Goal: Book appointment/travel/reservation

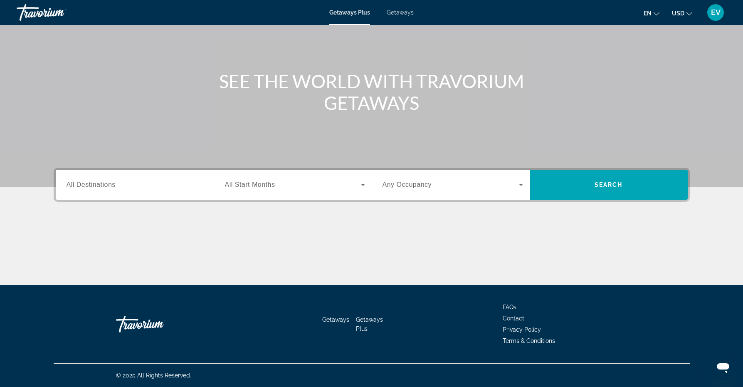
scroll to position [63, 0]
click at [101, 186] on span "All Destinations" at bounding box center [90, 184] width 49 height 7
click at [101, 186] on input "Destination All Destinations" at bounding box center [136, 185] width 140 height 10
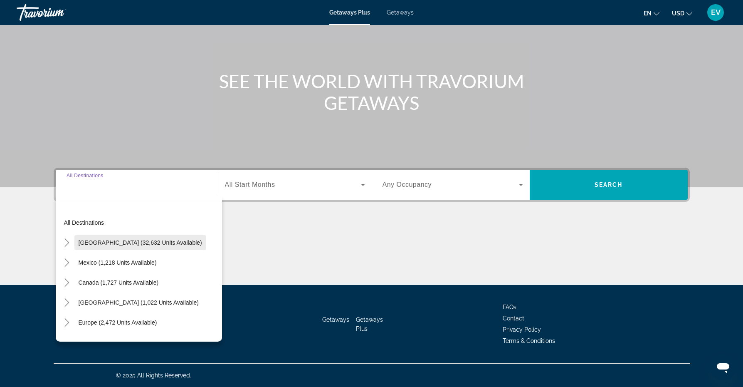
click at [106, 240] on span "[GEOGRAPHIC_DATA] (32,632 units available)" at bounding box center [140, 242] width 123 height 7
type input "**********"
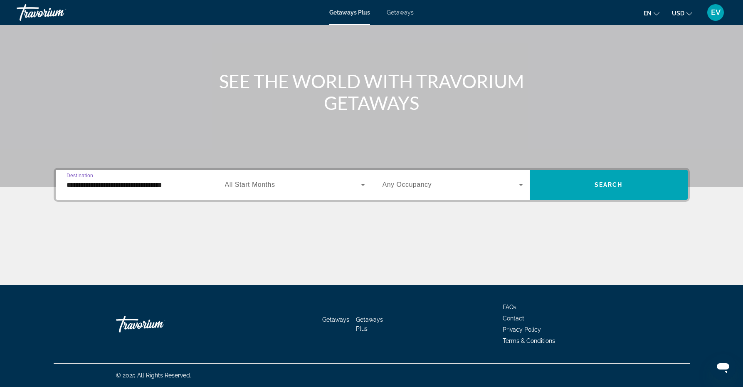
click at [266, 182] on span "All Start Months" at bounding box center [250, 184] width 50 height 7
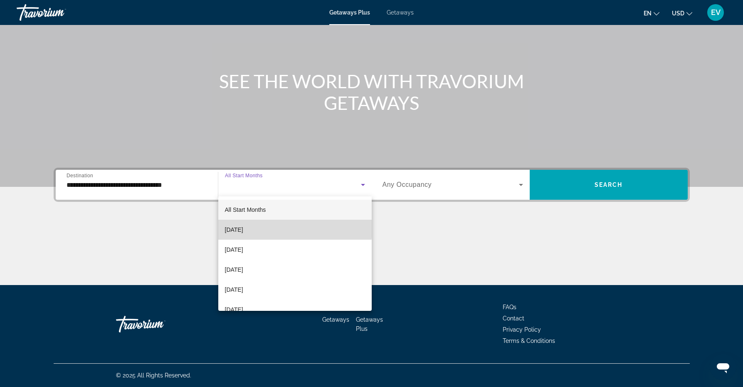
click at [243, 227] on span "[DATE]" at bounding box center [234, 229] width 18 height 10
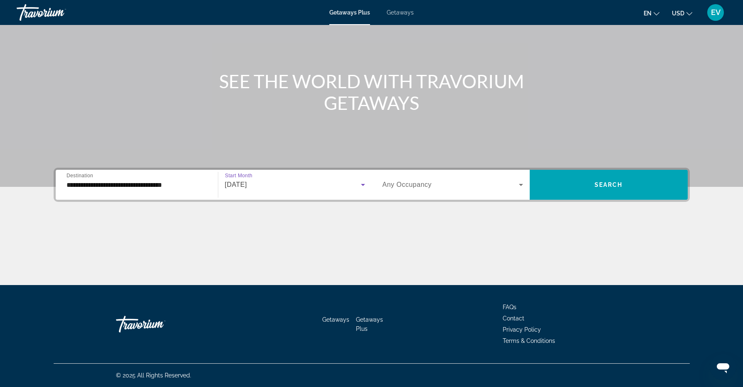
click at [246, 185] on span "[DATE]" at bounding box center [236, 184] width 22 height 7
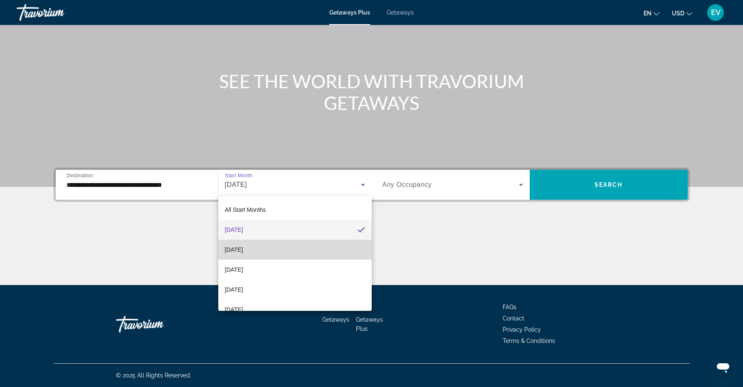
click at [240, 248] on span "[DATE]" at bounding box center [234, 249] width 18 height 10
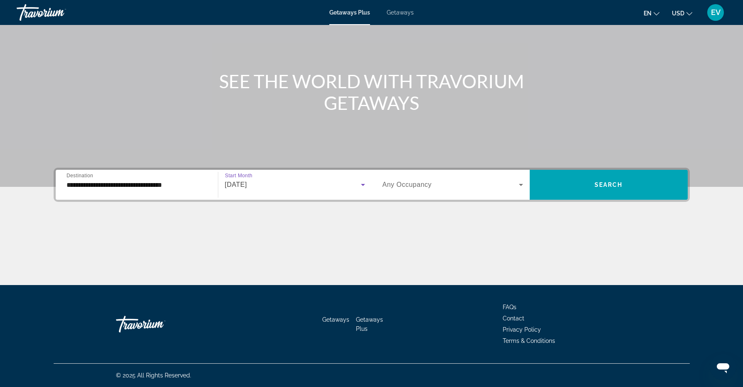
click at [409, 183] on span "Any Occupancy" at bounding box center [406, 184] width 49 height 7
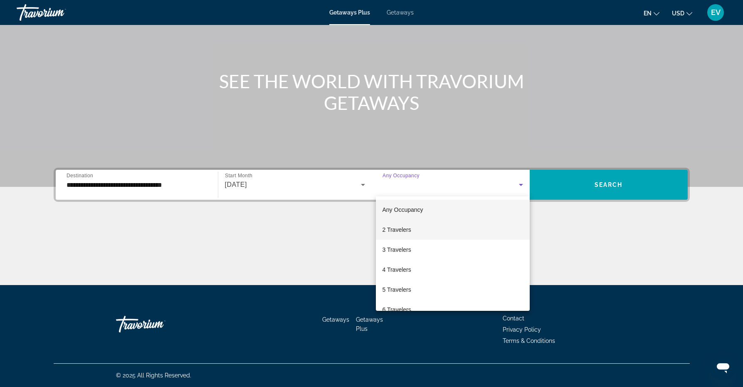
click at [396, 231] on span "2 Travelers" at bounding box center [396, 229] width 29 height 10
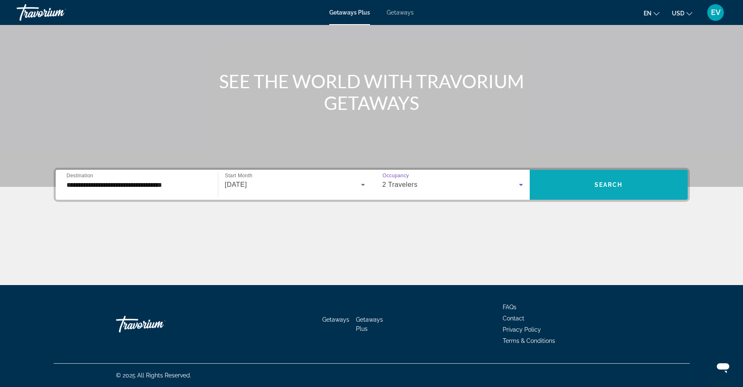
click at [630, 183] on span "Search widget" at bounding box center [608, 185] width 158 height 20
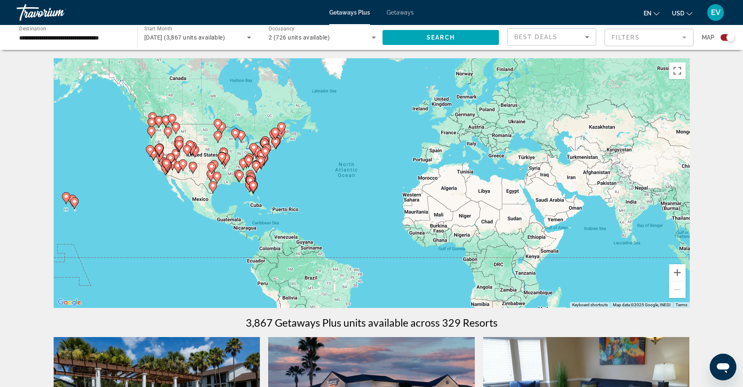
click at [685, 37] on mat-form-field "Filters" at bounding box center [648, 37] width 89 height 17
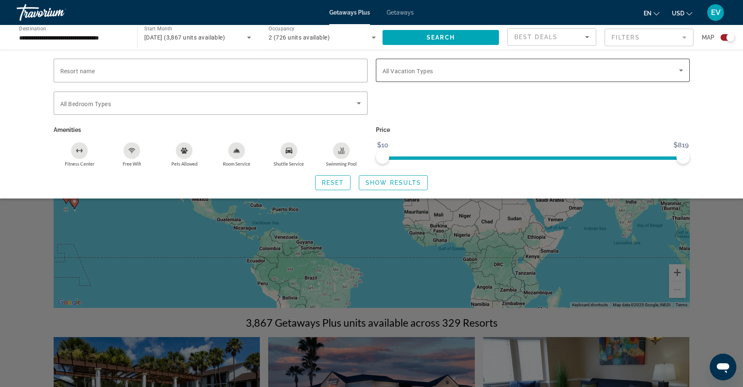
click at [680, 71] on icon "Search widget" at bounding box center [681, 70] width 4 height 2
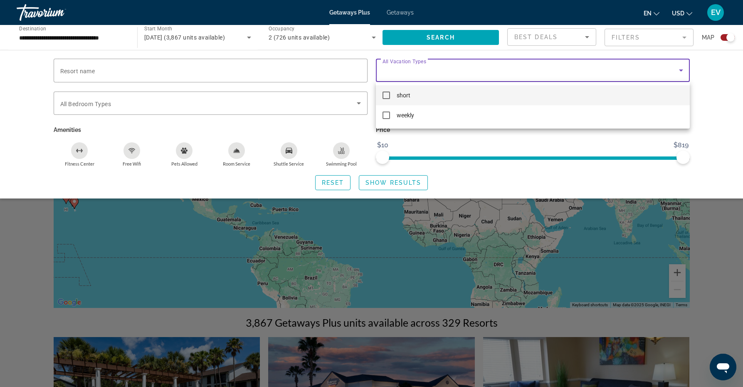
click at [680, 71] on div at bounding box center [371, 193] width 743 height 387
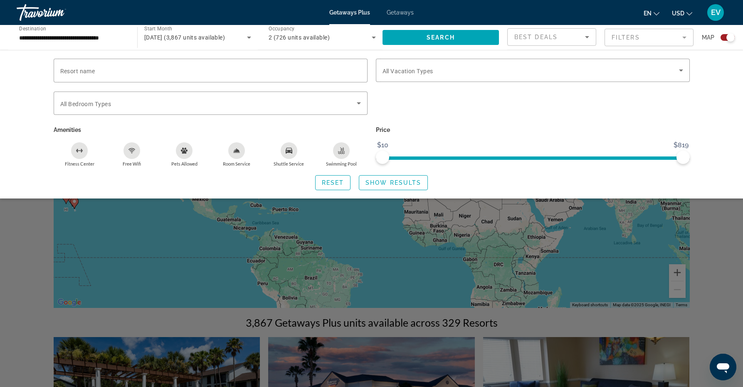
click at [722, 263] on div "Search widget" at bounding box center [371, 256] width 743 height 262
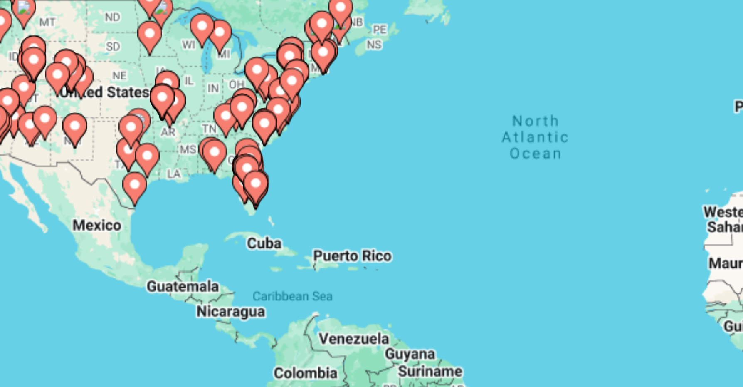
click at [246, 175] on gmp-advanced-marker "Main content" at bounding box center [250, 181] width 8 height 12
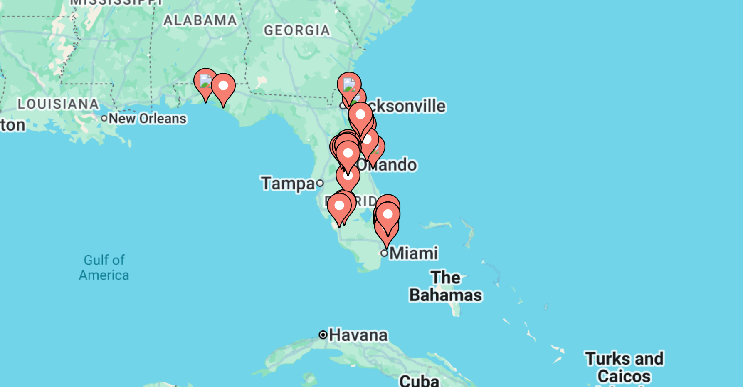
click at [364, 189] on icon "Main content" at bounding box center [367, 194] width 7 height 11
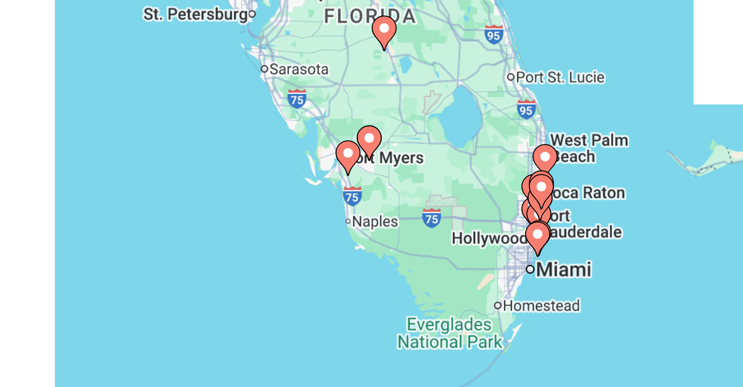
click at [369, 172] on image "Main content" at bounding box center [371, 174] width 5 height 5
type input "**********"
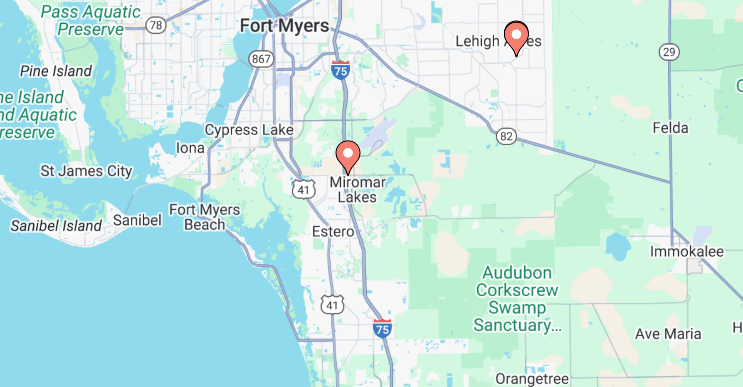
click at [369, 172] on image "Main content" at bounding box center [371, 174] width 5 height 5
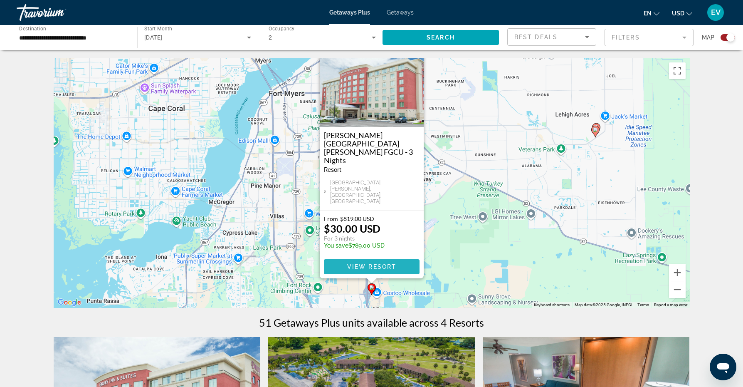
click at [369, 266] on span "View Resort" at bounding box center [371, 266] width 49 height 7
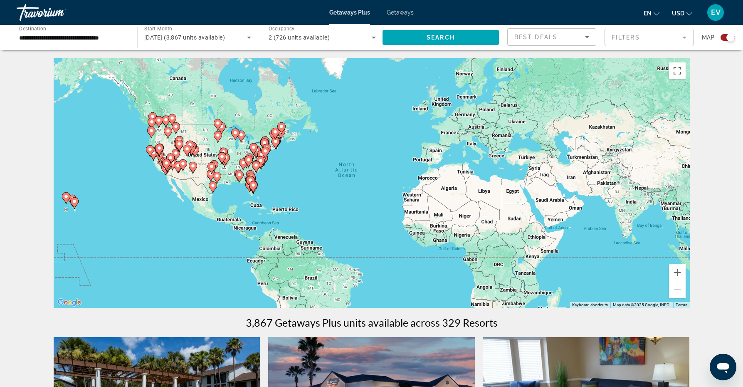
click at [250, 187] on icon "Main content" at bounding box center [252, 186] width 7 height 11
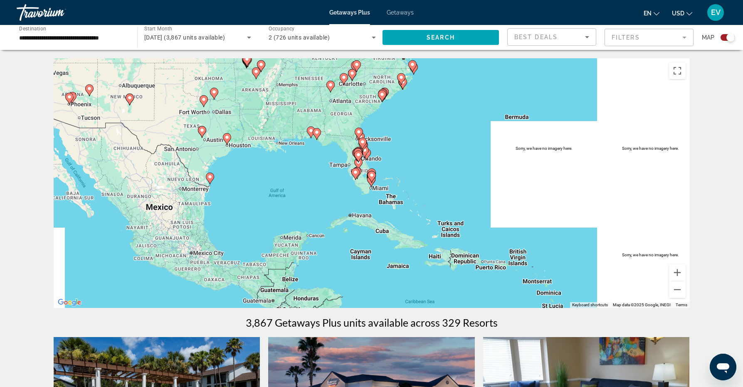
click at [357, 172] on image "Main content" at bounding box center [355, 172] width 5 height 5
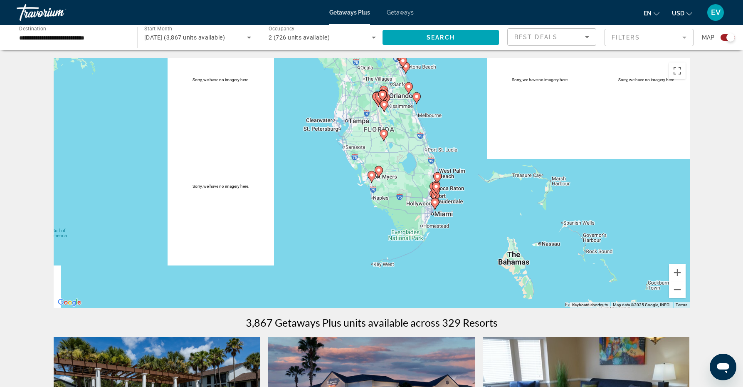
click at [380, 171] on image "Main content" at bounding box center [378, 169] width 5 height 5
type input "**********"
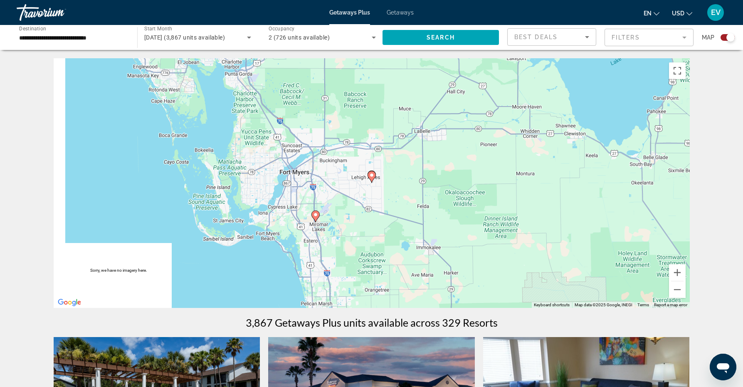
click at [371, 175] on image "Main content" at bounding box center [371, 174] width 5 height 5
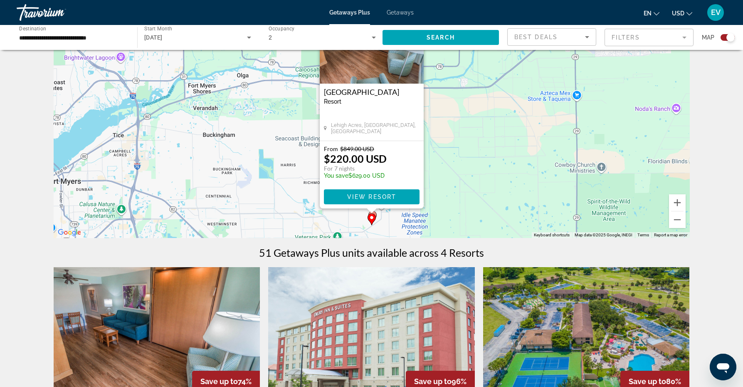
scroll to position [13, 0]
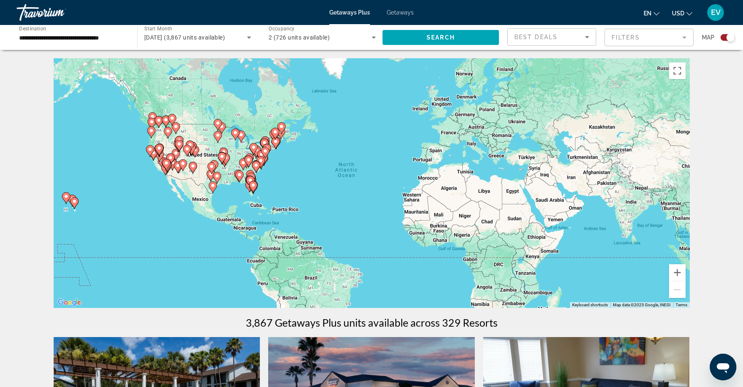
click at [254, 187] on icon "Main content" at bounding box center [252, 186] width 7 height 11
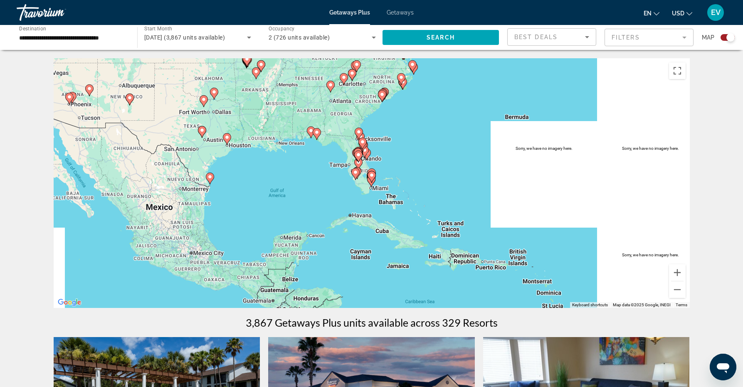
click at [374, 182] on gmp-advanced-marker "Main content" at bounding box center [371, 176] width 8 height 12
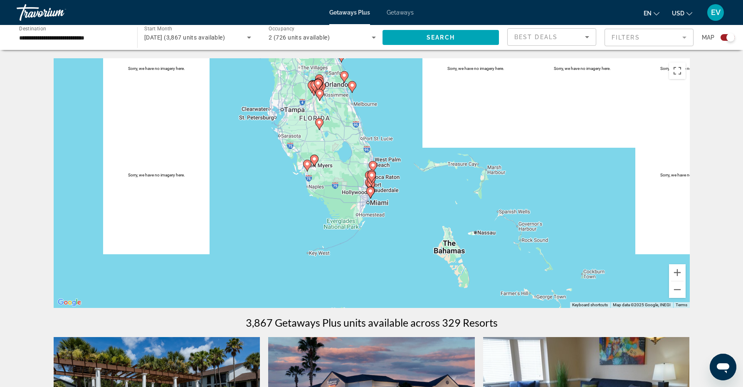
click at [370, 192] on image "Main content" at bounding box center [370, 190] width 5 height 5
type input "**********"
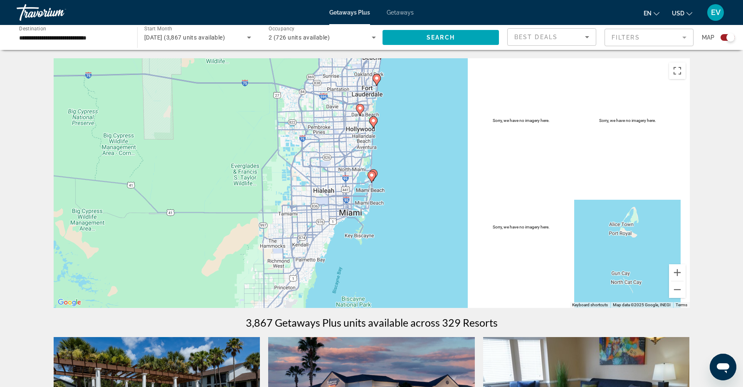
click at [372, 174] on image "Main content" at bounding box center [371, 174] width 5 height 5
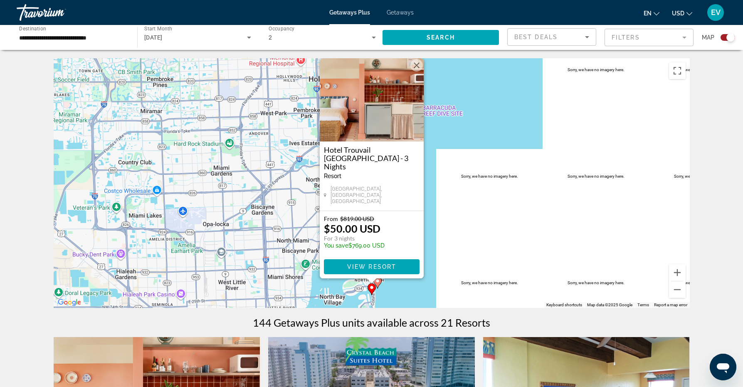
click at [416, 71] on button "Close" at bounding box center [416, 65] width 12 height 12
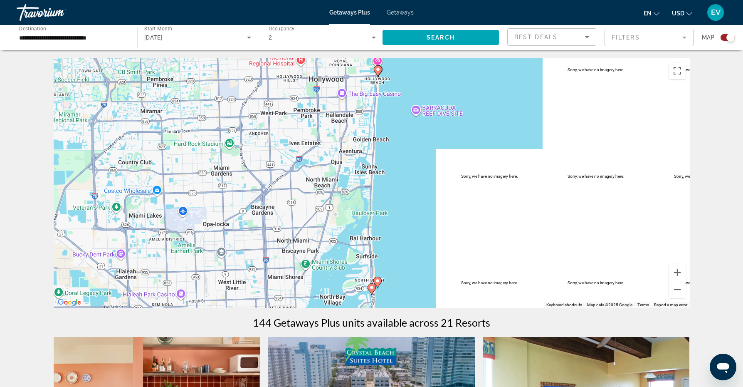
click at [378, 72] on icon "Main content" at bounding box center [377, 71] width 7 height 11
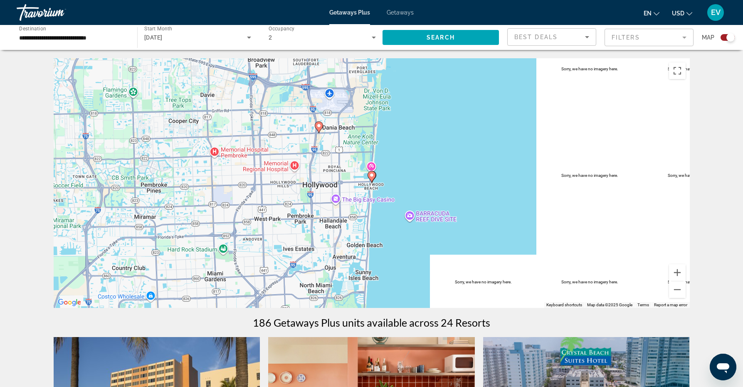
click at [244, 189] on div "To activate drag with keyboard, press Alt + Enter. Once in keyboard drag state,…" at bounding box center [372, 182] width 636 height 249
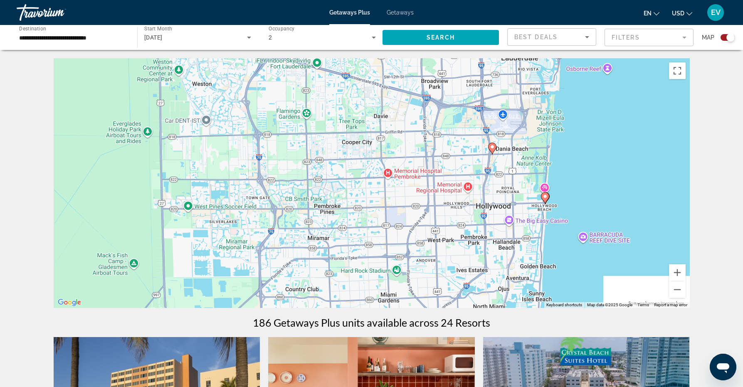
drag, startPoint x: 244, startPoint y: 189, endPoint x: 420, endPoint y: 210, distance: 177.5
click at [420, 210] on div "To activate drag with keyboard, press Alt + Enter. Once in keyboard drag state,…" at bounding box center [372, 182] width 636 height 249
click at [342, 204] on div "To activate drag with keyboard, press Alt + Enter. Once in keyboard drag state,…" at bounding box center [372, 182] width 636 height 249
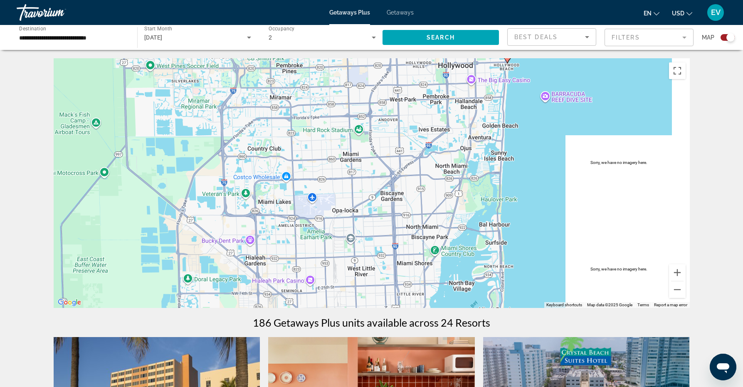
drag, startPoint x: 350, startPoint y: 172, endPoint x: 323, endPoint y: 57, distance: 117.5
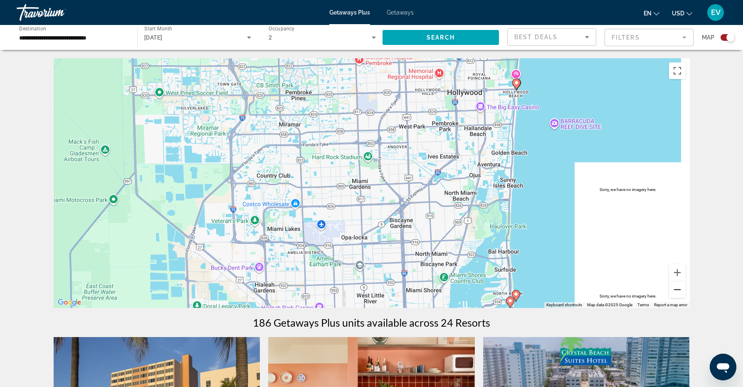
click at [676, 288] on button "Zoom out" at bounding box center [677, 289] width 17 height 17
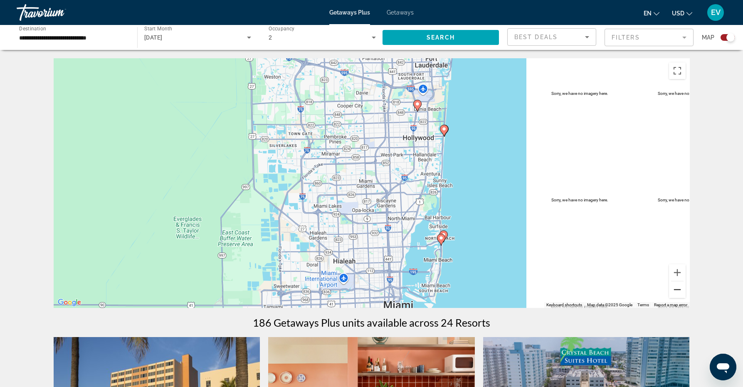
click at [676, 288] on button "Zoom out" at bounding box center [677, 289] width 17 height 17
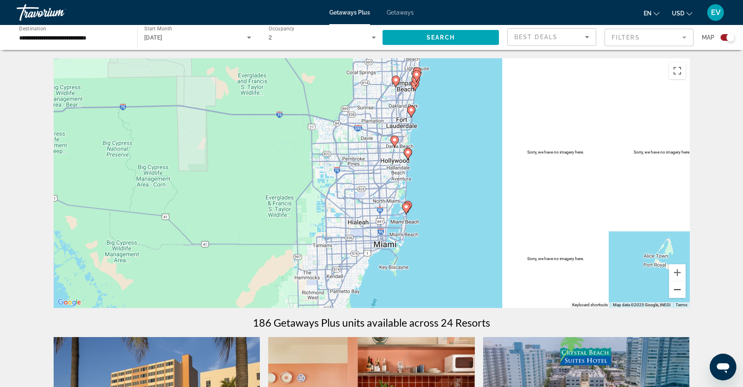
click at [676, 288] on button "Zoom out" at bounding box center [677, 289] width 17 height 17
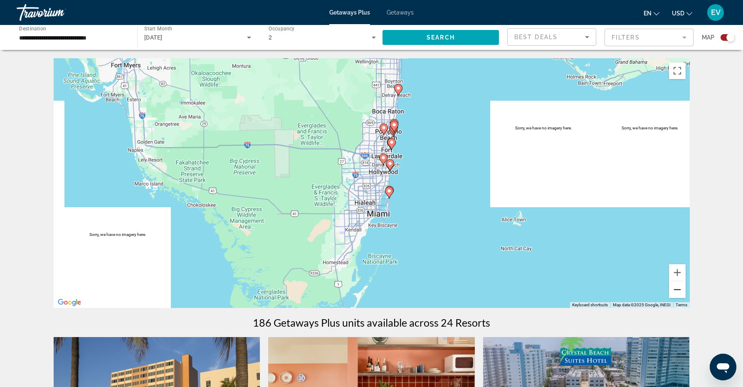
click at [676, 288] on button "Zoom out" at bounding box center [677, 289] width 17 height 17
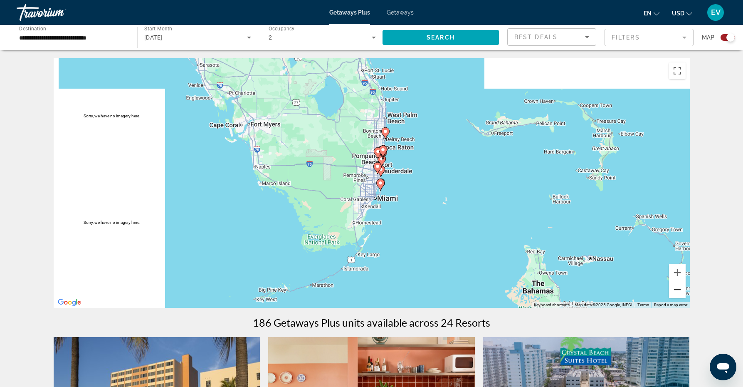
click at [676, 288] on button "Zoom out" at bounding box center [677, 289] width 17 height 17
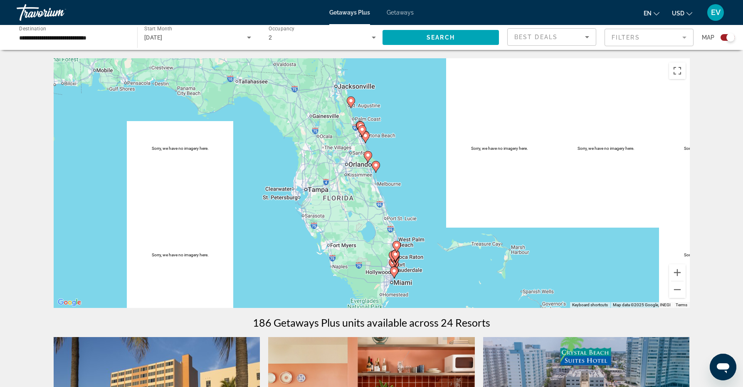
drag, startPoint x: 329, startPoint y: 145, endPoint x: 347, endPoint y: 238, distance: 94.9
click at [347, 238] on div "To activate drag with keyboard, press Alt + Enter. Once in keyboard drag state,…" at bounding box center [372, 182] width 636 height 249
click at [38, 11] on div "Travorium" at bounding box center [58, 13] width 83 height 22
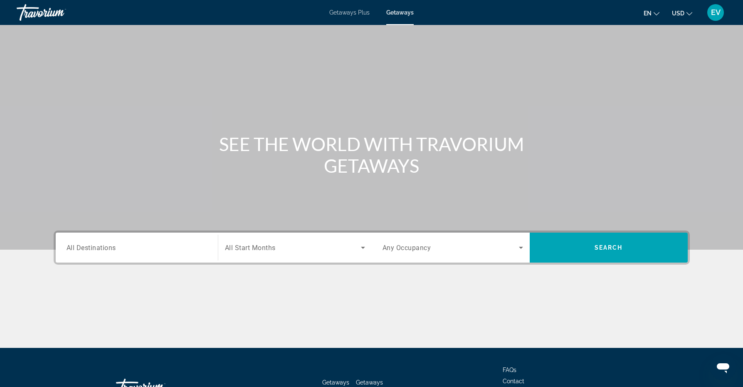
click at [714, 11] on span "EV" at bounding box center [716, 12] width 10 height 8
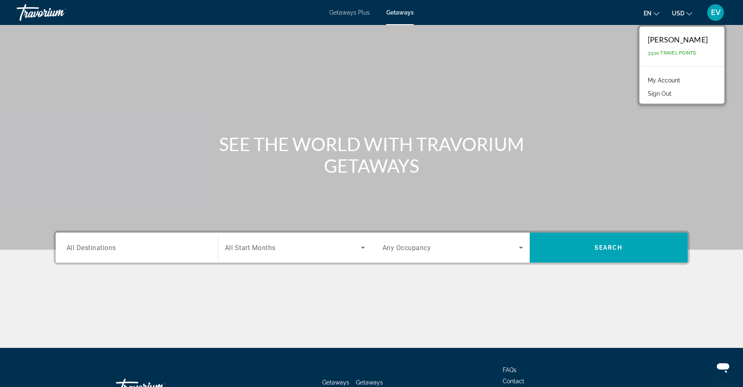
click at [665, 79] on link "My Account" at bounding box center [663, 80] width 41 height 11
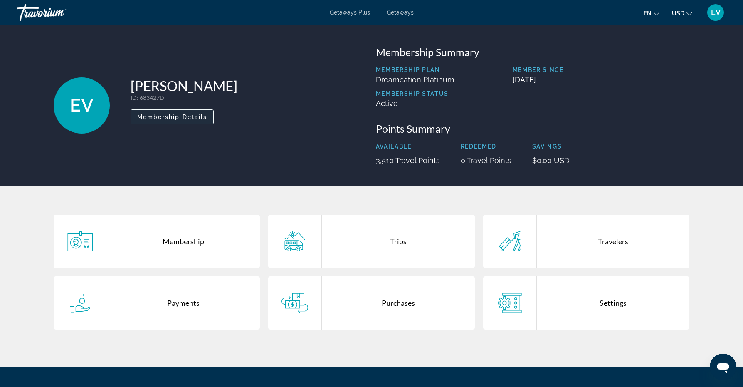
click at [188, 116] on span "Membership Details" at bounding box center [172, 116] width 70 height 7
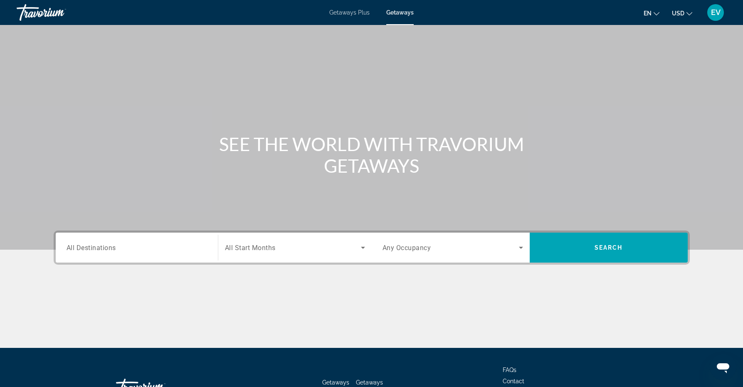
click at [712, 14] on span "EV" at bounding box center [716, 12] width 10 height 8
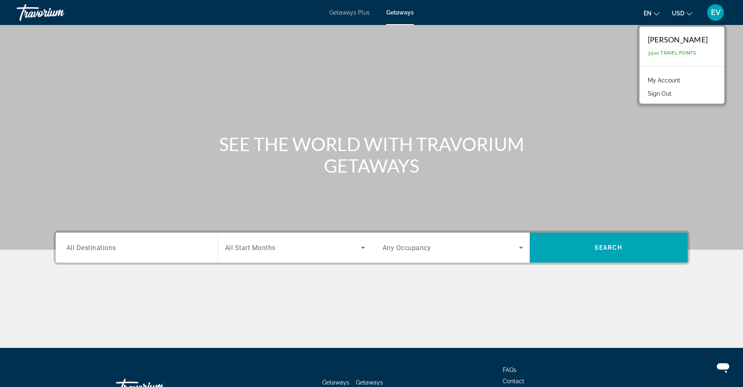
click at [655, 82] on link "My Account" at bounding box center [663, 80] width 41 height 11
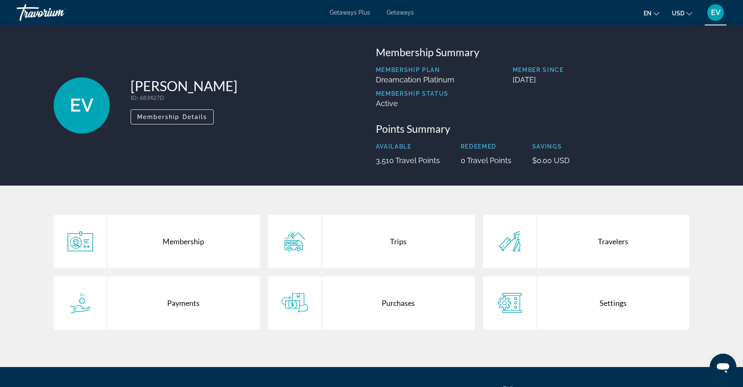
click at [184, 303] on div "Payments" at bounding box center [183, 302] width 153 height 53
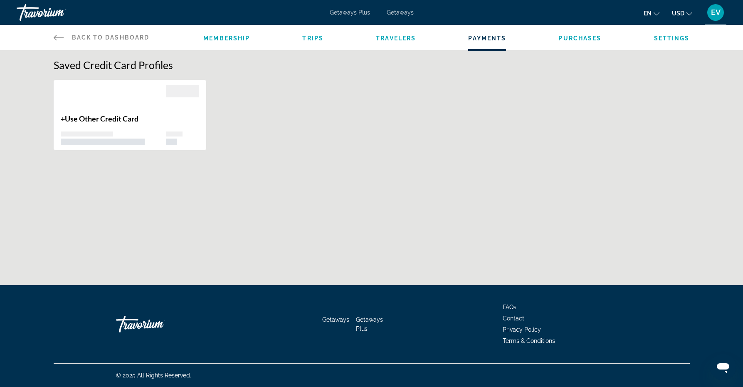
click at [566, 37] on span "Purchases" at bounding box center [579, 38] width 43 height 7
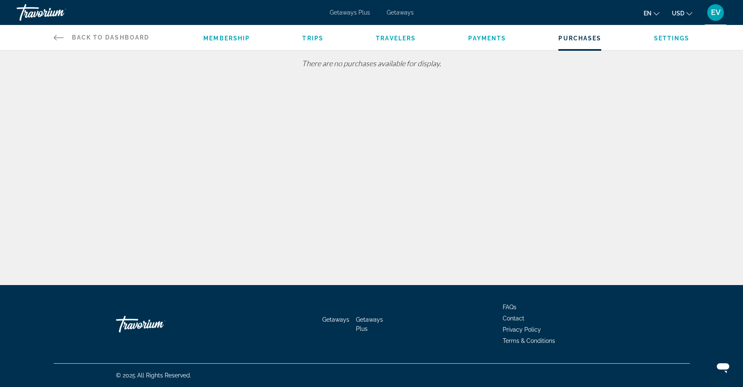
click at [487, 34] on li "Payments" at bounding box center [487, 37] width 38 height 9
click at [487, 39] on span "Payments" at bounding box center [487, 38] width 38 height 7
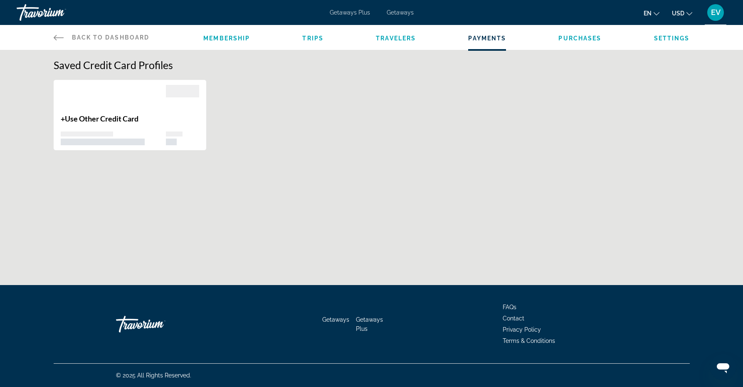
click at [235, 37] on span "Membership" at bounding box center [226, 38] width 47 height 7
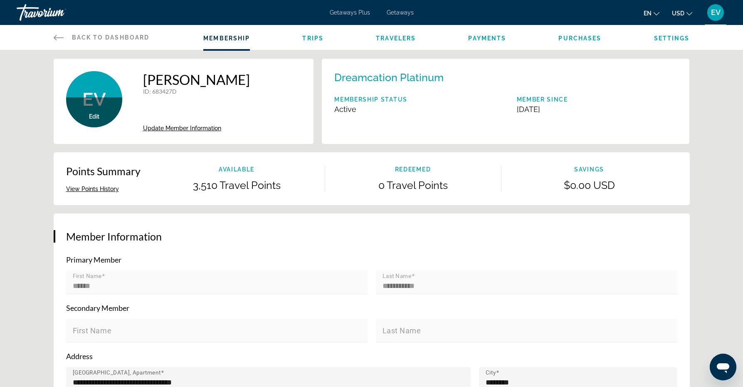
click at [315, 36] on span "Trips" at bounding box center [312, 38] width 21 height 7
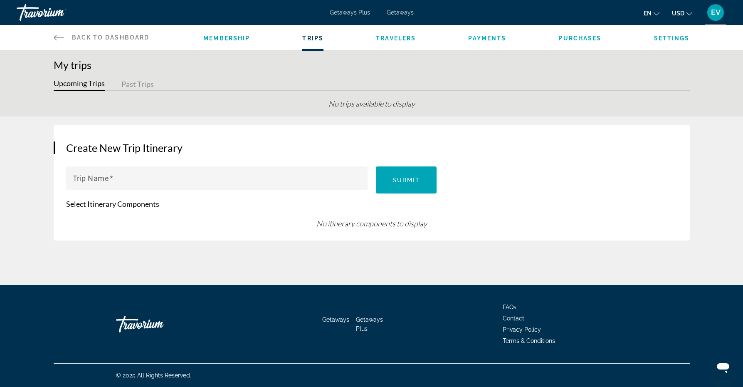
click at [398, 38] on span "Travelers" at bounding box center [396, 38] width 40 height 7
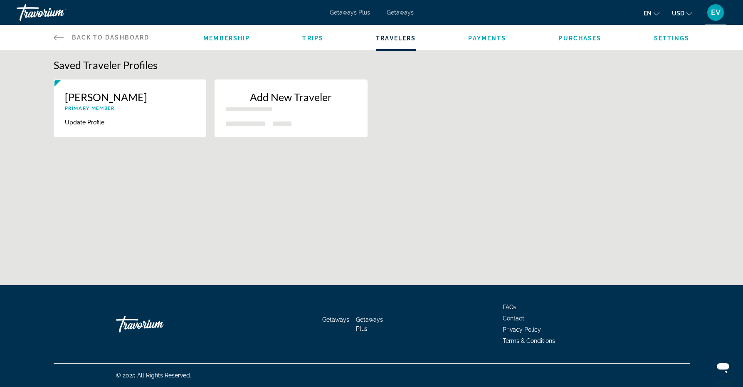
click at [487, 38] on span "Payments" at bounding box center [487, 38] width 38 height 7
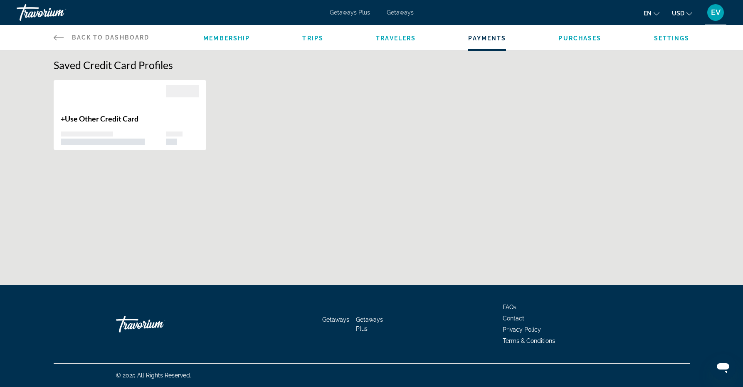
click at [658, 38] on span "Settings" at bounding box center [672, 38] width 36 height 7
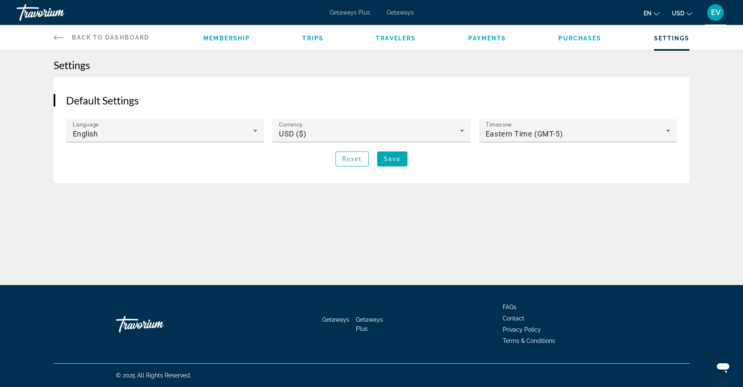
click at [582, 40] on span "Purchases" at bounding box center [579, 38] width 43 height 7
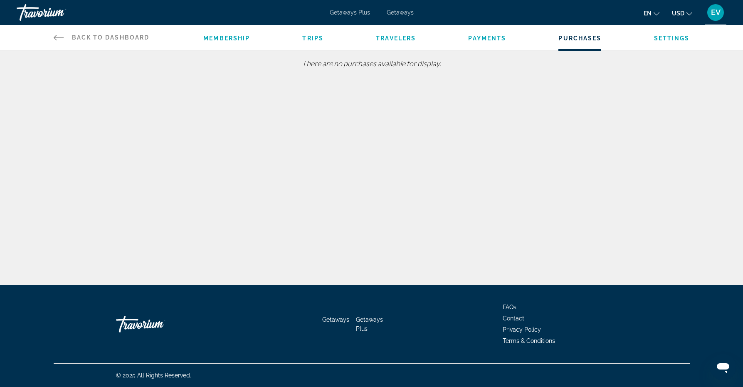
click at [478, 38] on span "Payments" at bounding box center [487, 38] width 38 height 7
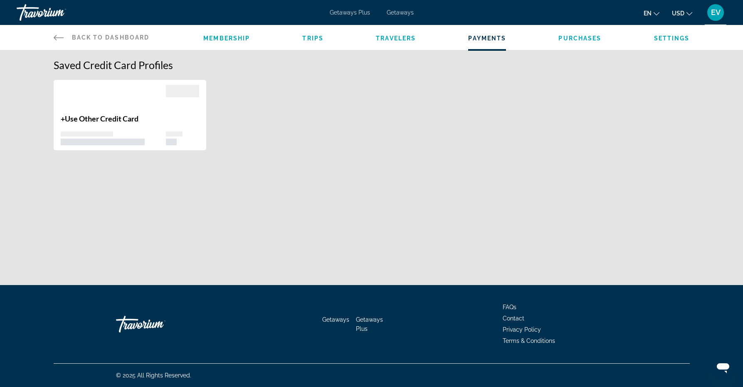
click at [114, 89] on div "Main content" at bounding box center [114, 99] width 106 height 29
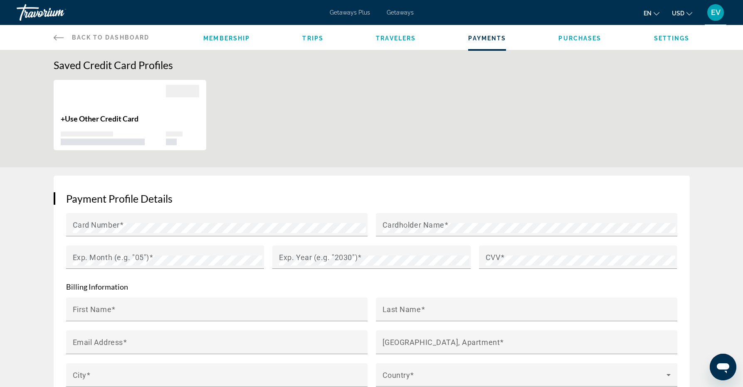
click at [232, 39] on span "Membership" at bounding box center [226, 38] width 47 height 7
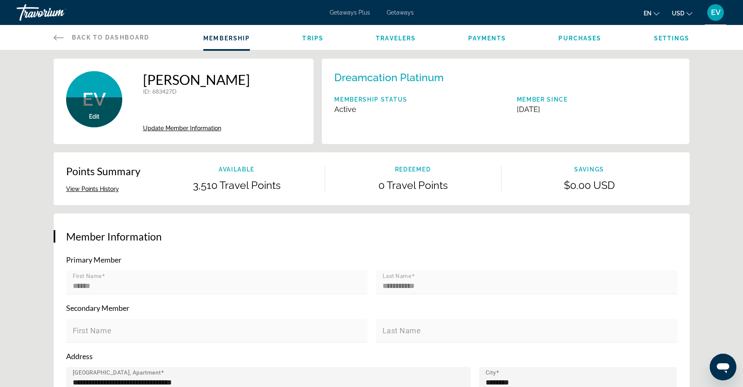
click at [674, 34] on li "Settings" at bounding box center [672, 37] width 36 height 9
click at [674, 39] on span "Settings" at bounding box center [672, 38] width 36 height 7
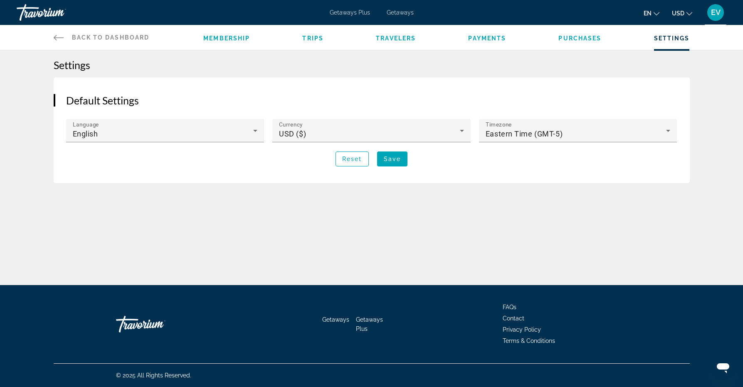
click at [217, 39] on span "Membership" at bounding box center [226, 38] width 47 height 7
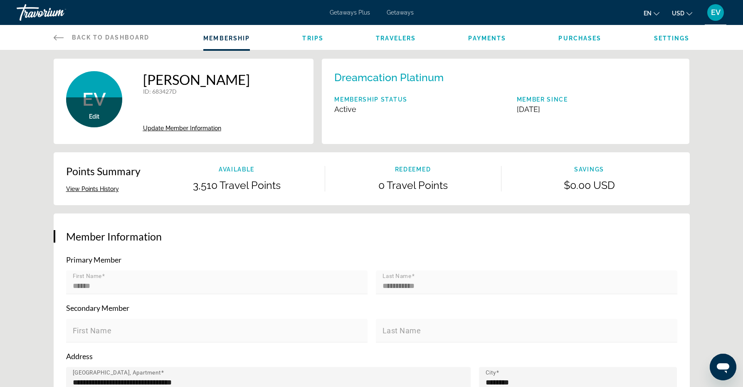
click at [107, 188] on button "View Points History" at bounding box center [92, 188] width 53 height 7
click at [48, 12] on div "Travorium" at bounding box center [58, 13] width 83 height 22
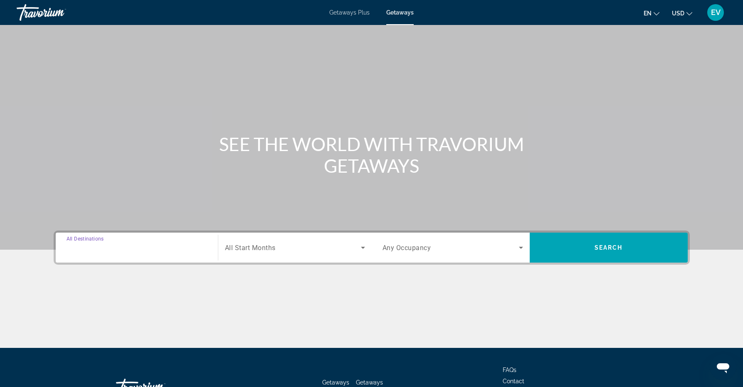
click at [126, 246] on input "Destination All Destinations" at bounding box center [136, 248] width 140 height 10
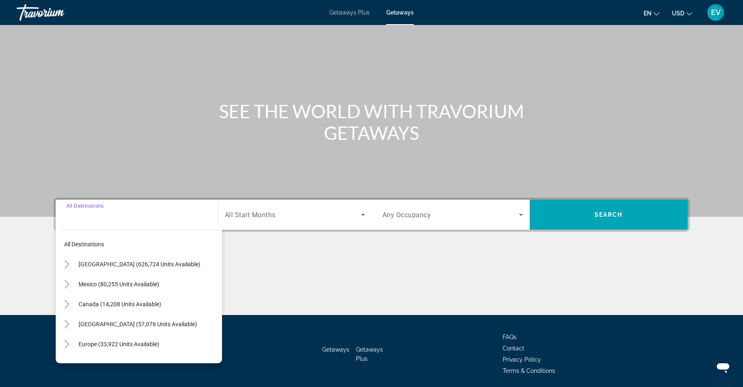
scroll to position [63, 0]
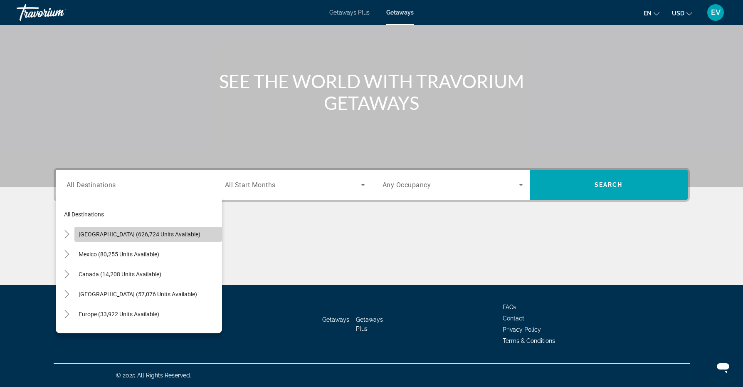
click at [139, 233] on span "[GEOGRAPHIC_DATA] (626,724 units available)" at bounding box center [140, 234] width 122 height 7
type input "**********"
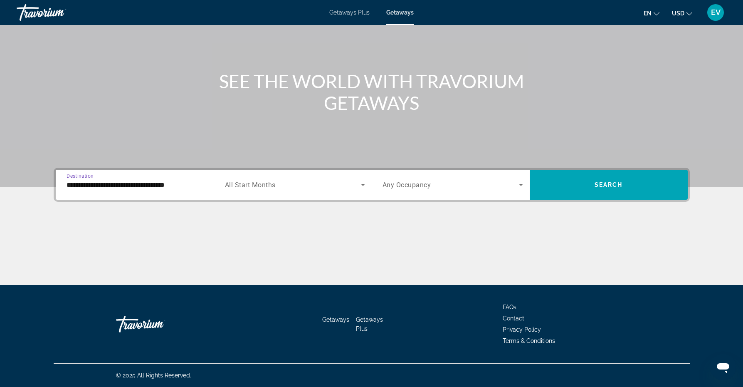
click at [264, 184] on span "All Start Months" at bounding box center [250, 185] width 51 height 8
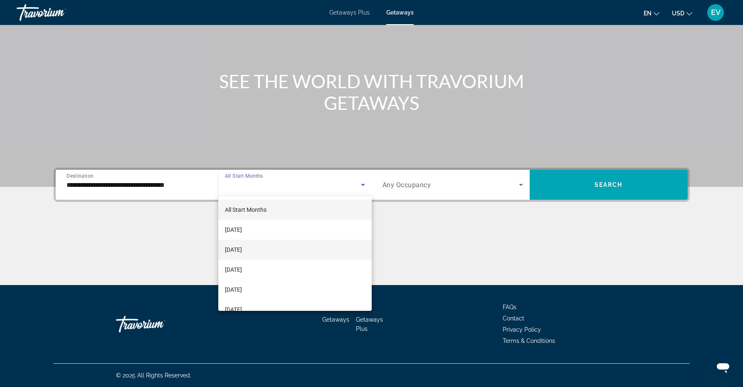
click at [242, 249] on span "[DATE]" at bounding box center [233, 249] width 17 height 10
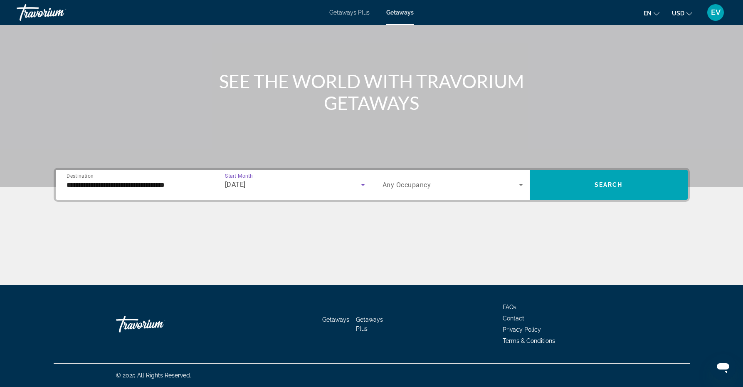
click at [457, 183] on span "Search widget" at bounding box center [450, 185] width 136 height 10
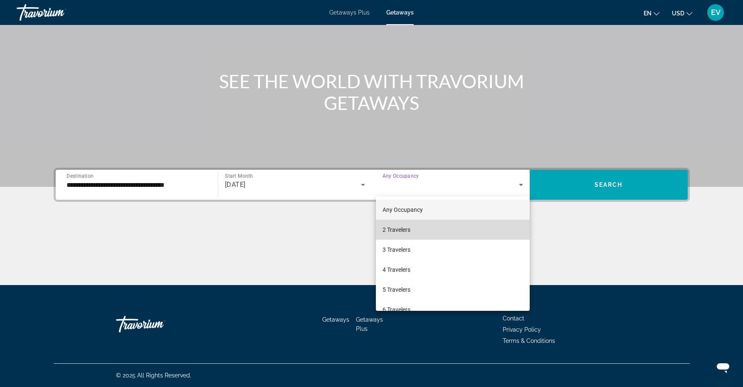
click at [391, 228] on span "2 Travelers" at bounding box center [396, 229] width 28 height 10
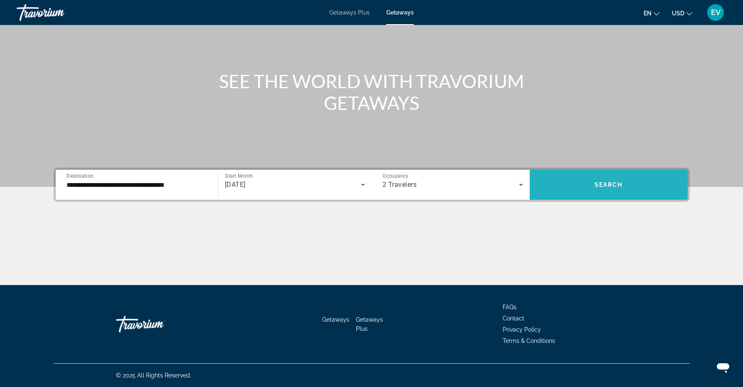
click at [602, 181] on span "Search widget" at bounding box center [608, 185] width 158 height 20
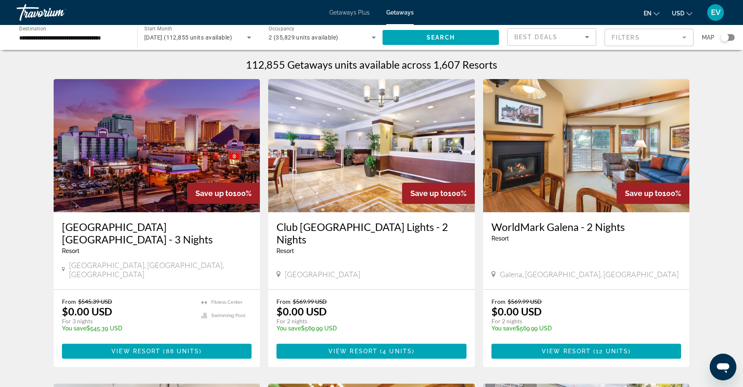
click at [705, 37] on span "Map" at bounding box center [708, 38] width 12 height 12
click at [685, 37] on mat-form-field "Filters" at bounding box center [648, 37] width 89 height 17
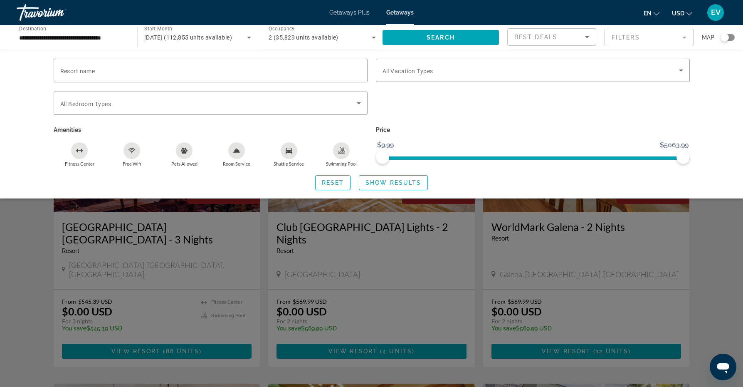
click at [685, 37] on mat-form-field "Filters" at bounding box center [648, 37] width 89 height 17
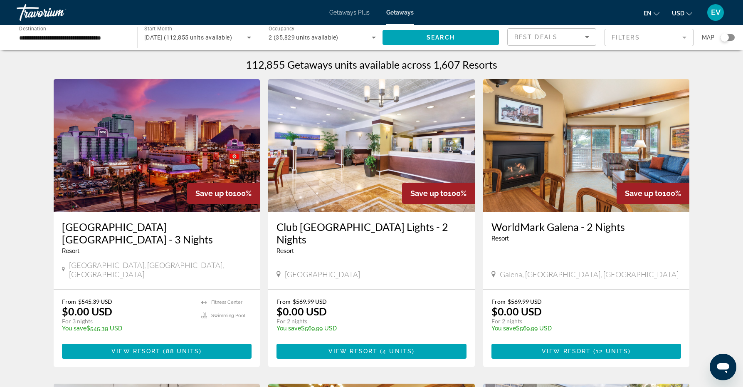
click at [685, 37] on mat-form-field "Filters" at bounding box center [648, 37] width 89 height 17
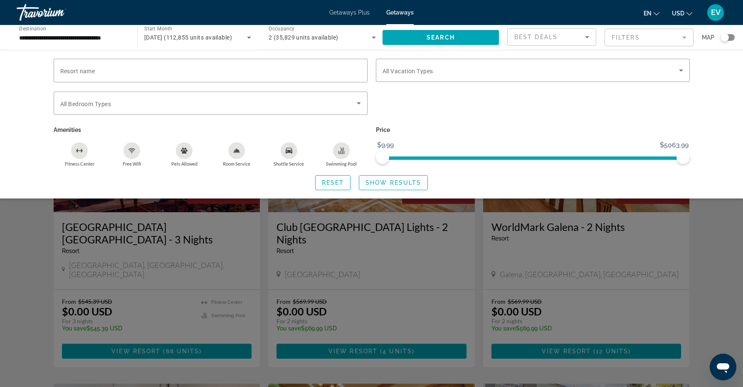
click at [685, 37] on mat-form-field "Filters" at bounding box center [648, 37] width 89 height 17
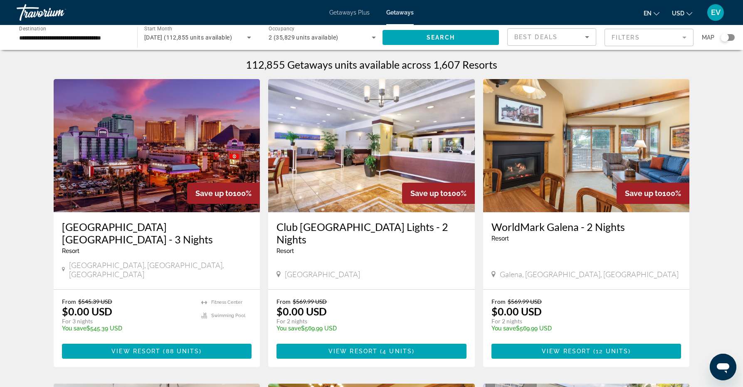
click at [710, 37] on span "Map" at bounding box center [708, 38] width 12 height 12
click at [725, 38] on div "Search widget" at bounding box center [724, 37] width 8 height 8
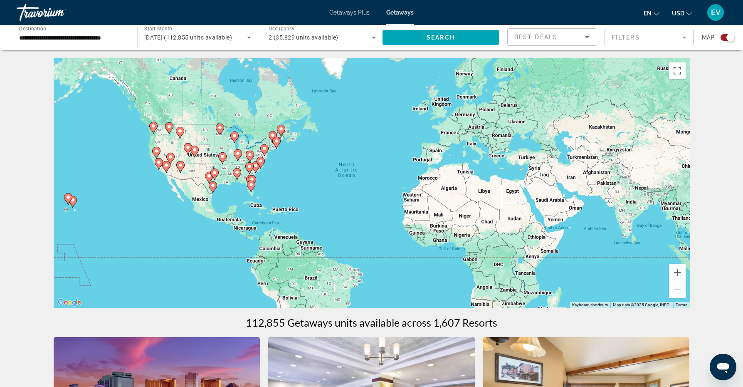
click at [250, 190] on icon "Main content" at bounding box center [250, 186] width 7 height 11
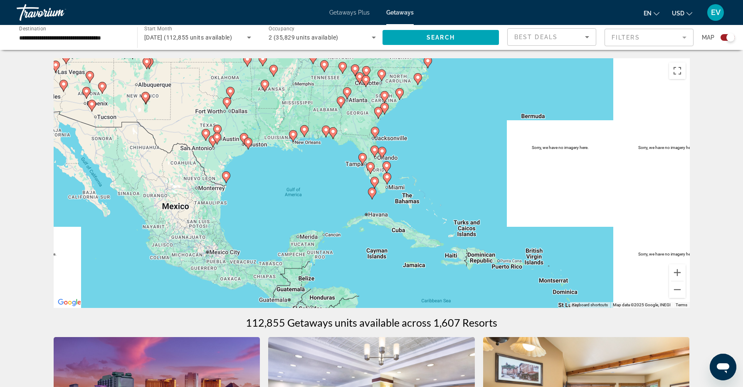
click at [374, 172] on gmp-advanced-marker "Main content" at bounding box center [370, 168] width 8 height 12
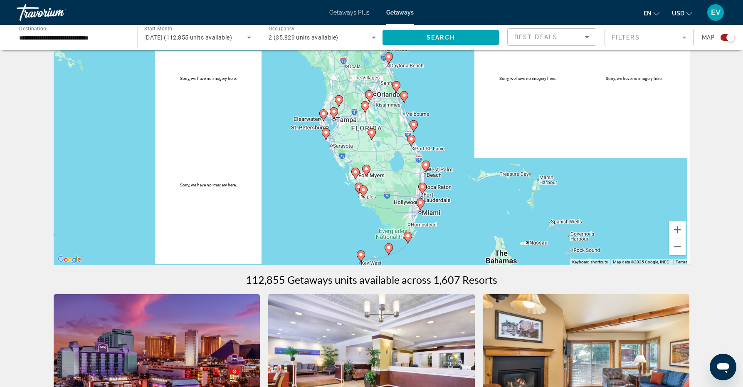
scroll to position [42, 0]
click at [357, 189] on image "Main content" at bounding box center [358, 187] width 5 height 5
type input "**********"
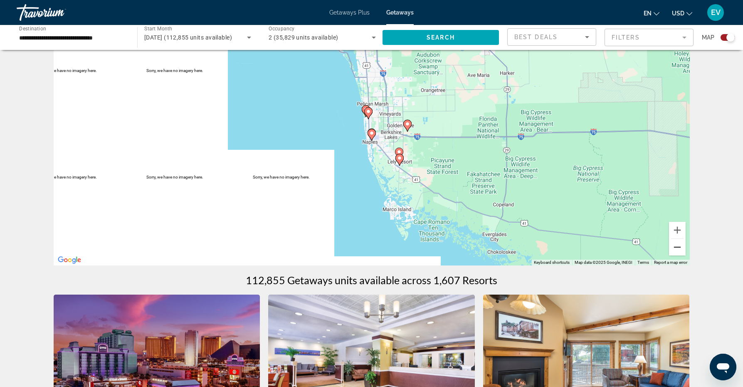
click at [678, 246] on button "Zoom out" at bounding box center [677, 247] width 17 height 17
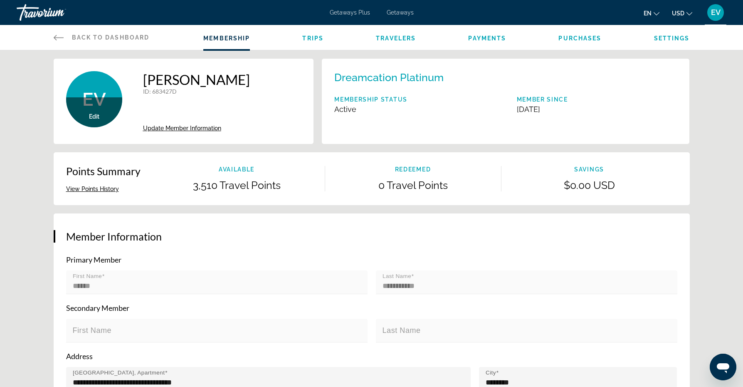
click at [107, 190] on button "View Points History" at bounding box center [92, 188] width 53 height 7
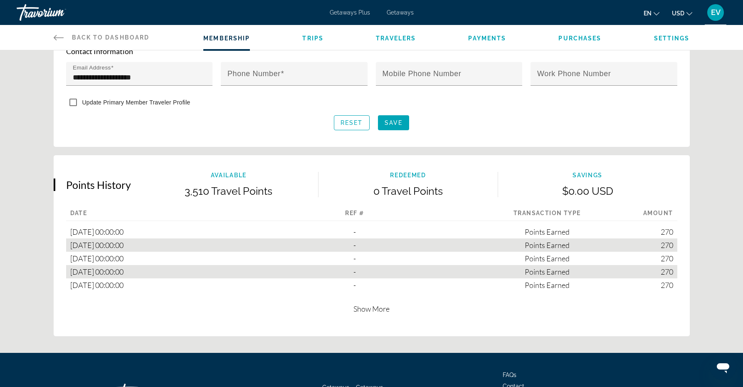
scroll to position [452, 0]
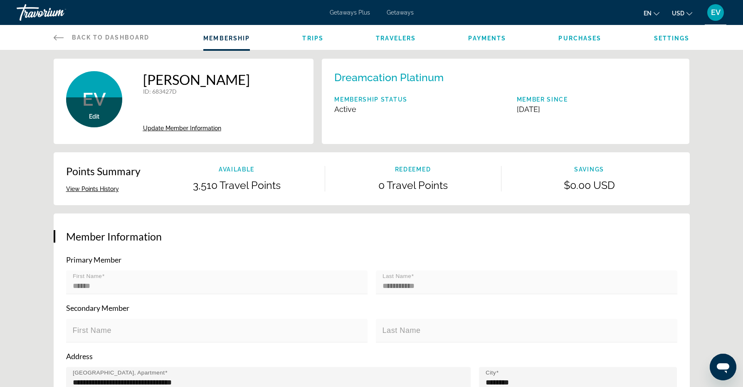
scroll to position [0, 0]
